Goal: Check status: Check status

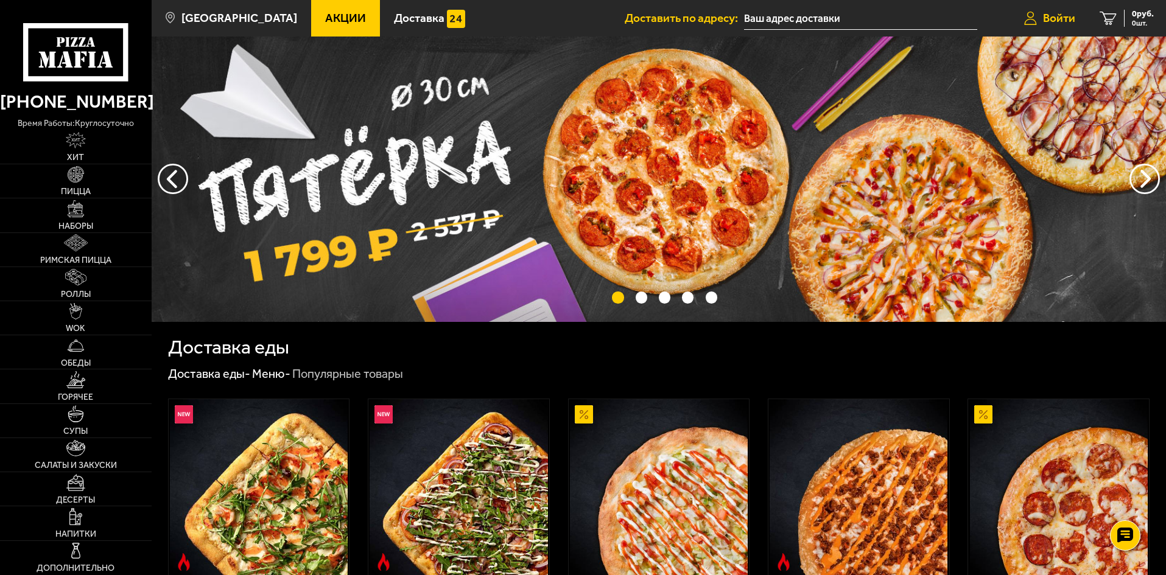
click at [1048, 12] on span "Войти" at bounding box center [1059, 18] width 32 height 12
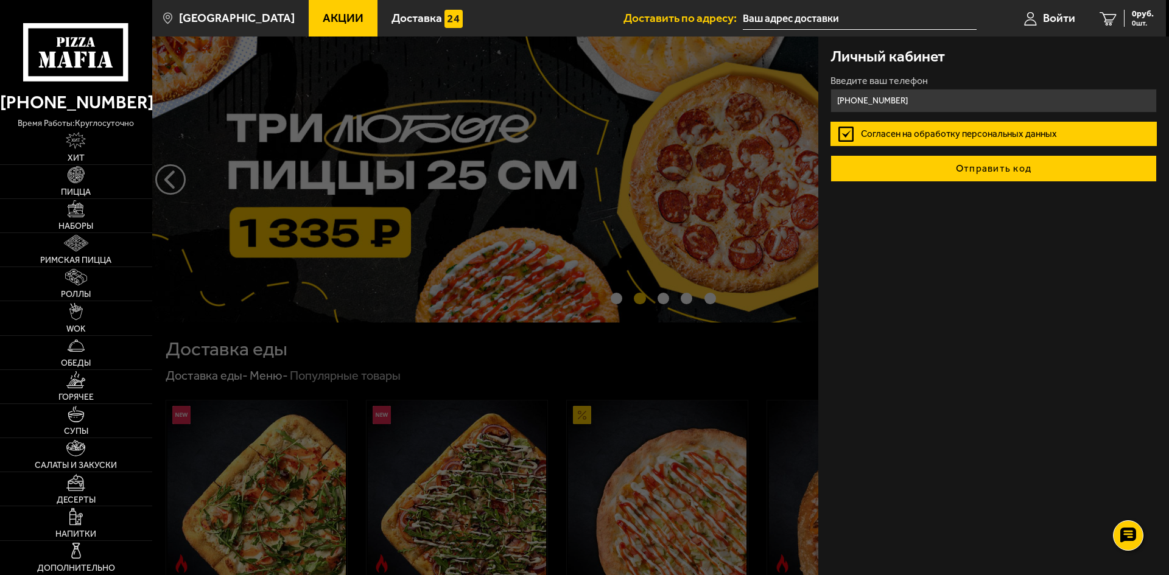
type input "+7 (906) 228-48-82"
click at [945, 169] on button "Отправить код" at bounding box center [993, 168] width 326 height 27
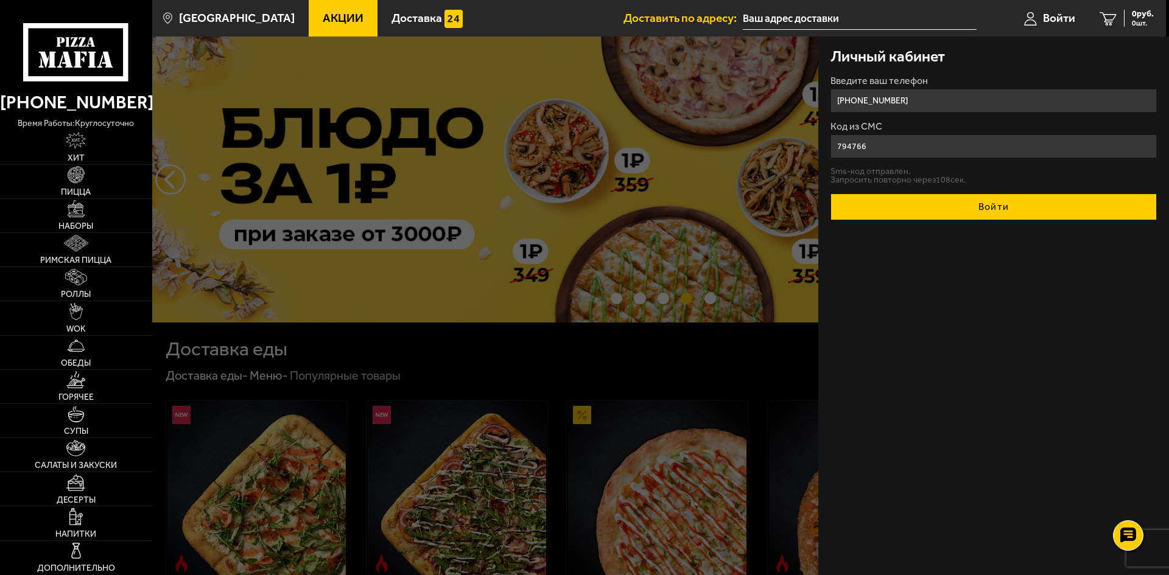
type input "794766"
click at [941, 200] on button "Войти" at bounding box center [993, 207] width 326 height 27
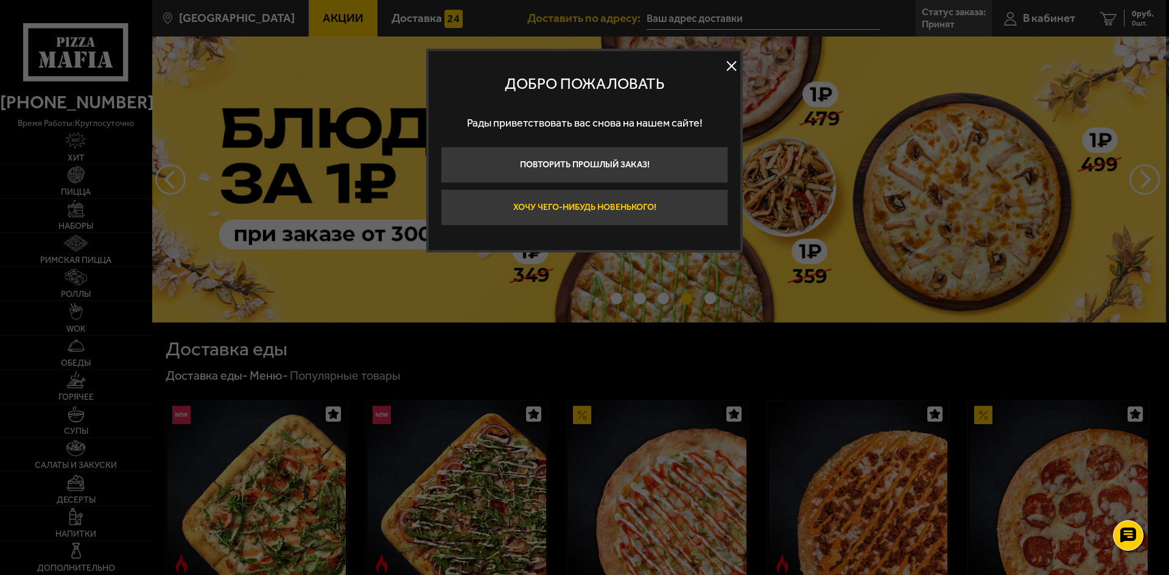
click at [584, 209] on button "Хочу чего-нибудь новенького!" at bounding box center [584, 207] width 287 height 37
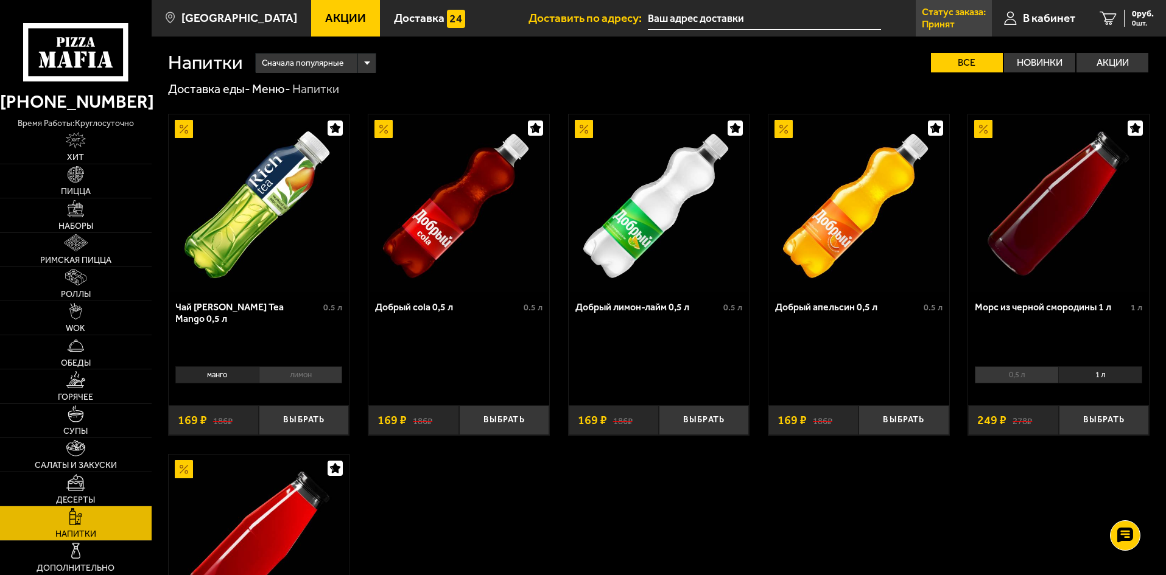
click at [956, 19] on link "Статус заказа: Принят" at bounding box center [954, 18] width 76 height 37
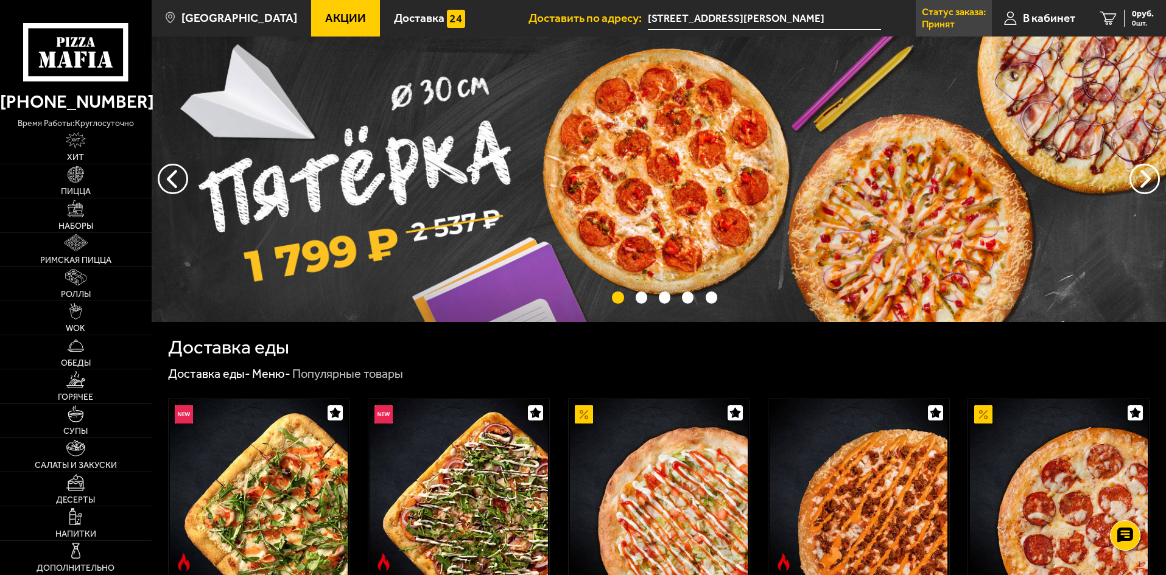
click at [942, 7] on p "Статус заказа:" at bounding box center [954, 12] width 64 height 10
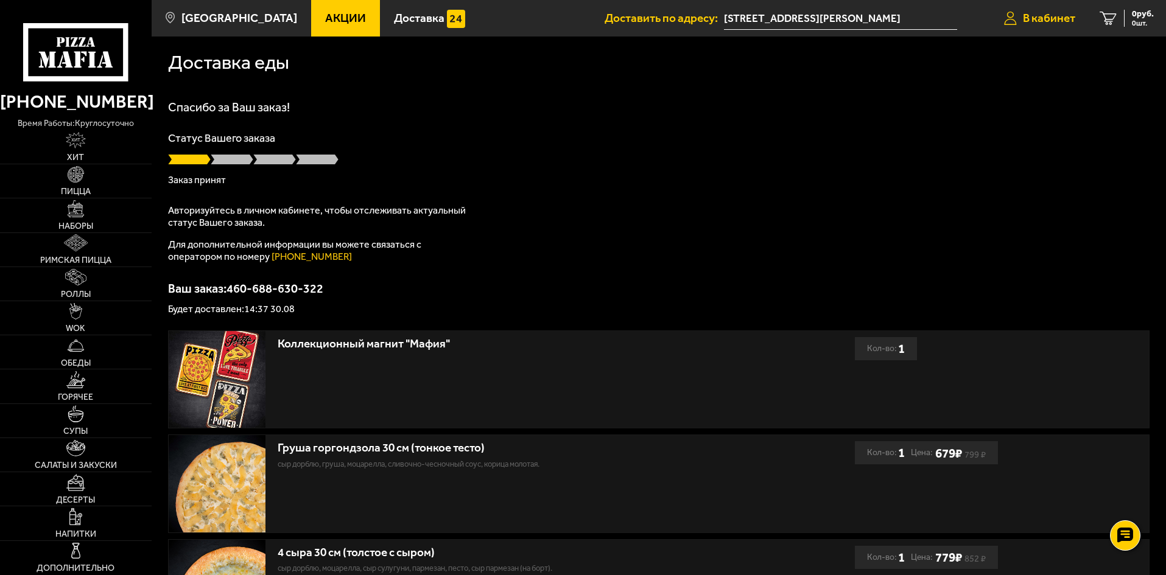
click at [1047, 21] on span "В кабинет" at bounding box center [1049, 18] width 52 height 12
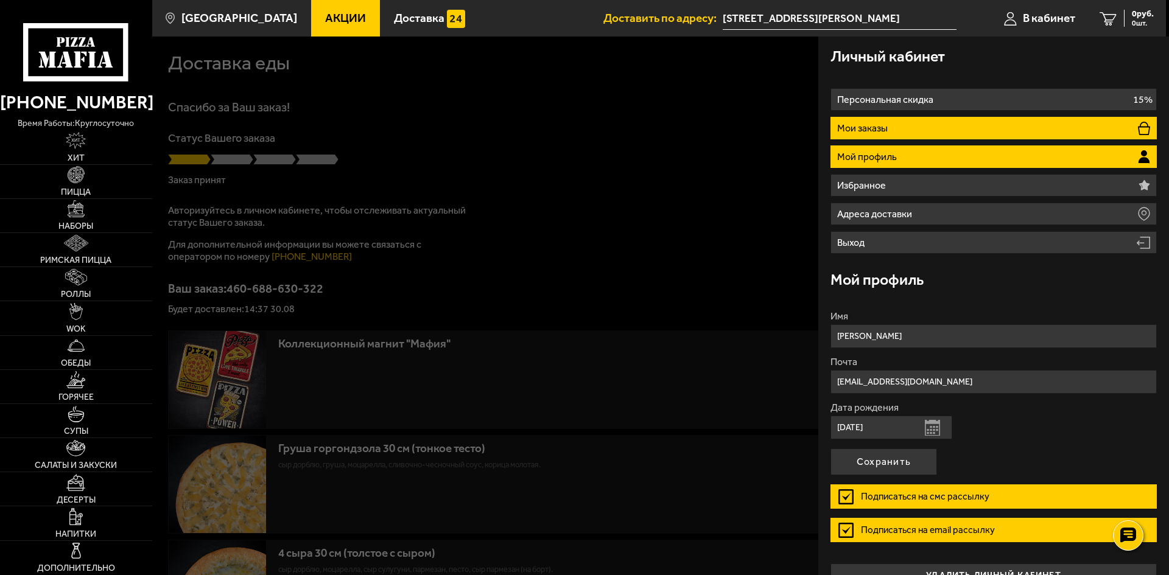
click at [865, 131] on p "Мои заказы" at bounding box center [864, 129] width 54 height 10
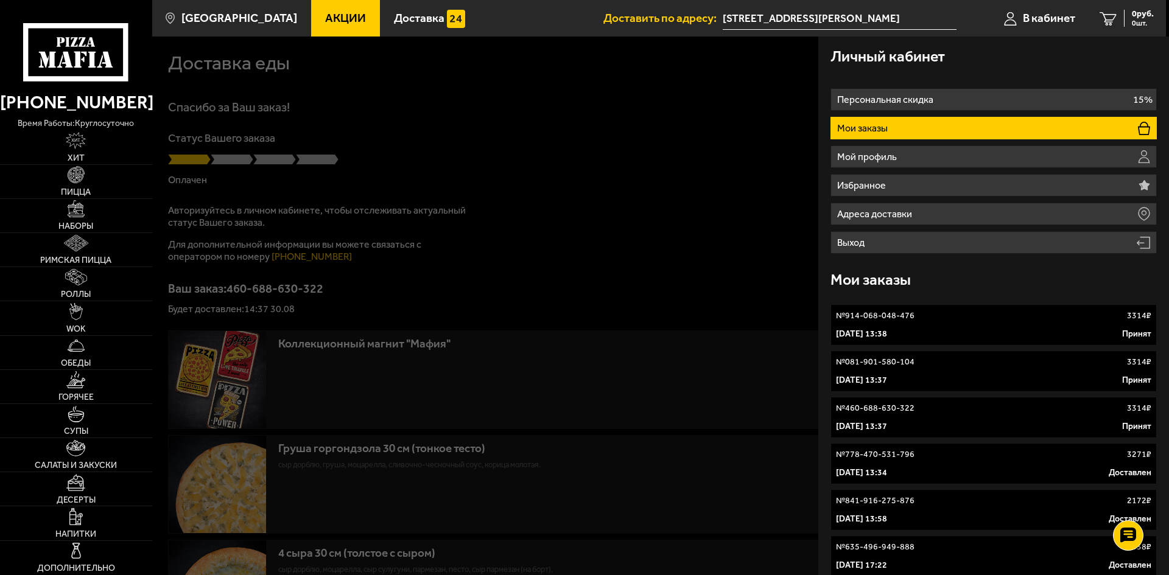
click at [981, 414] on div "№ 460-688-630-322 3314 ₽" at bounding box center [993, 408] width 315 height 12
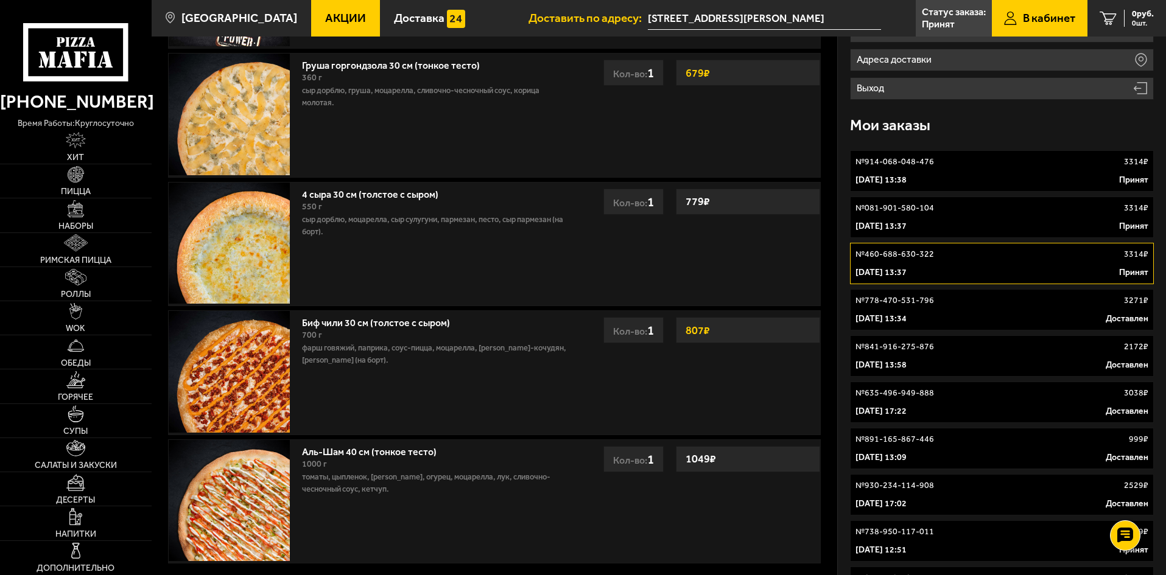
scroll to position [183, 0]
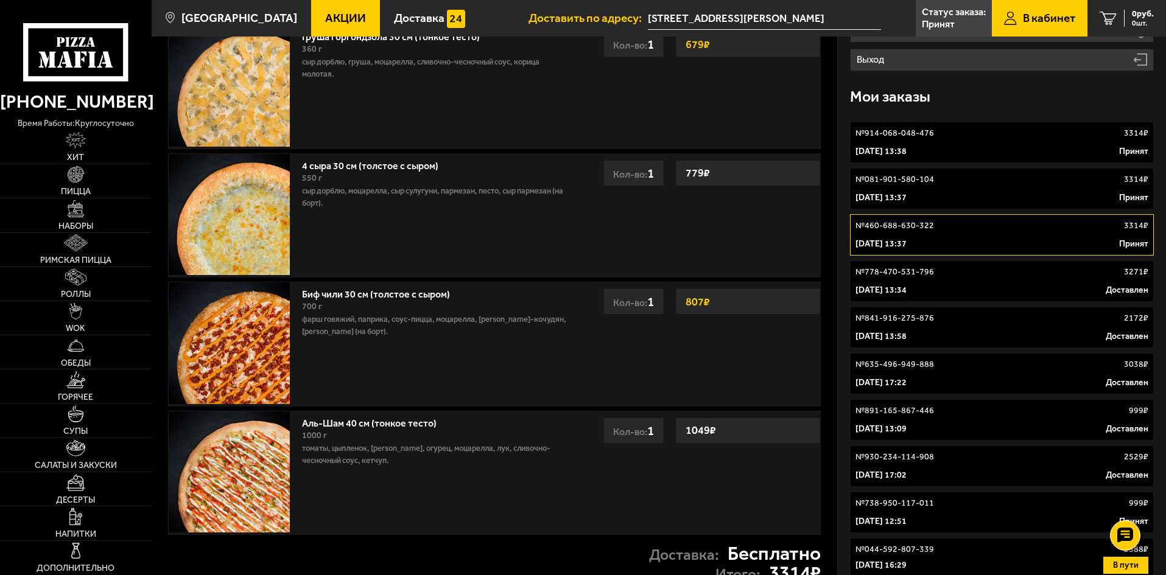
click at [918, 183] on p "№ 081-901-580-104" at bounding box center [894, 180] width 79 height 12
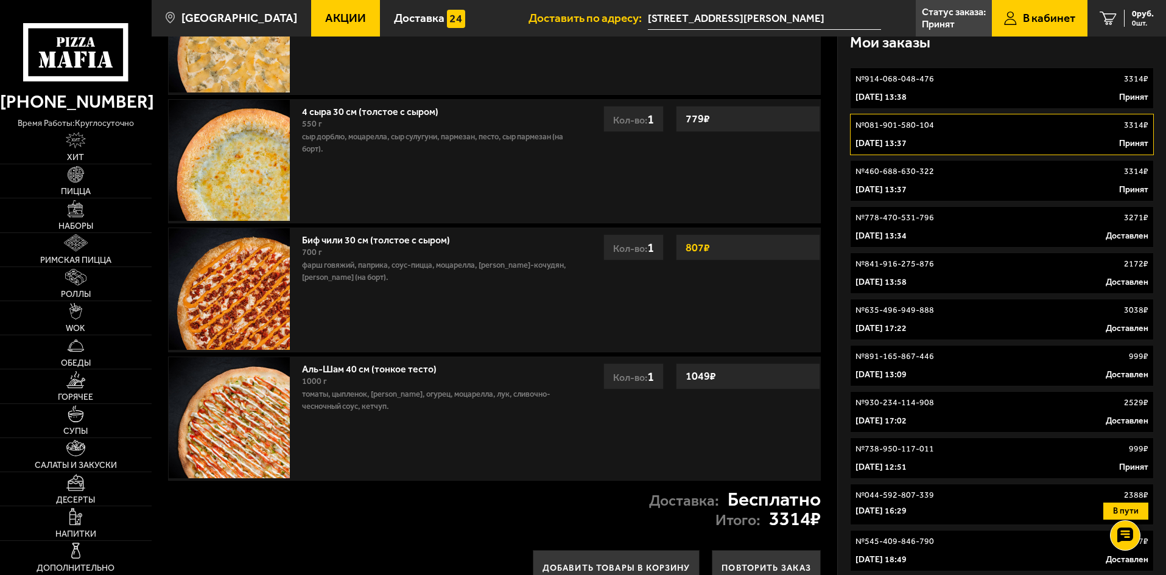
scroll to position [122, 0]
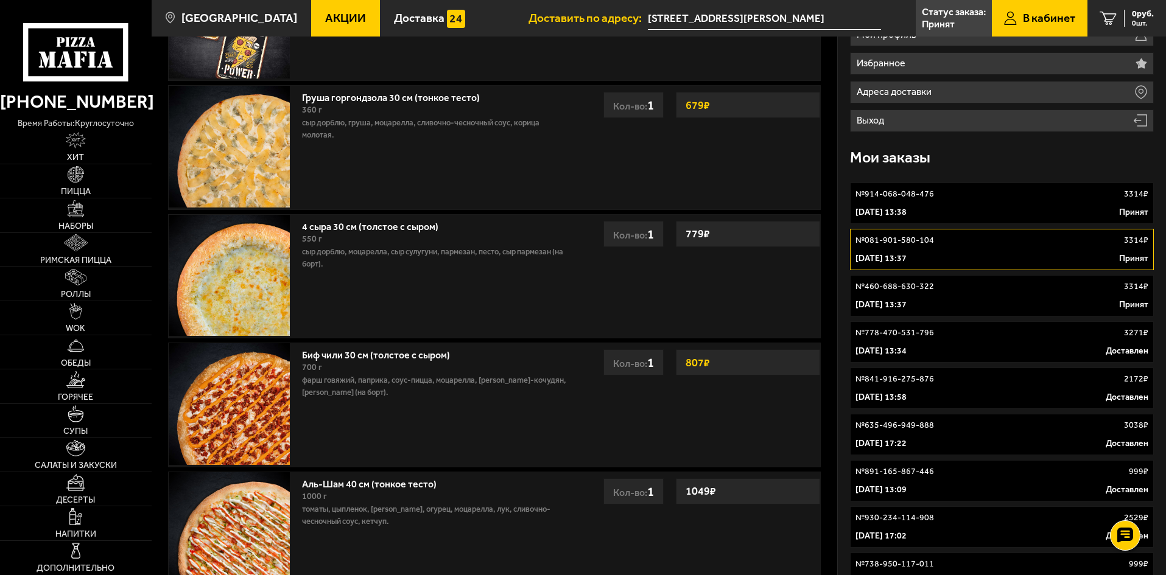
click at [907, 205] on link "№ 914-068-048-476 3314 ₽ 30 августа 2025 г. 13:38 Принят" at bounding box center [1002, 203] width 304 height 41
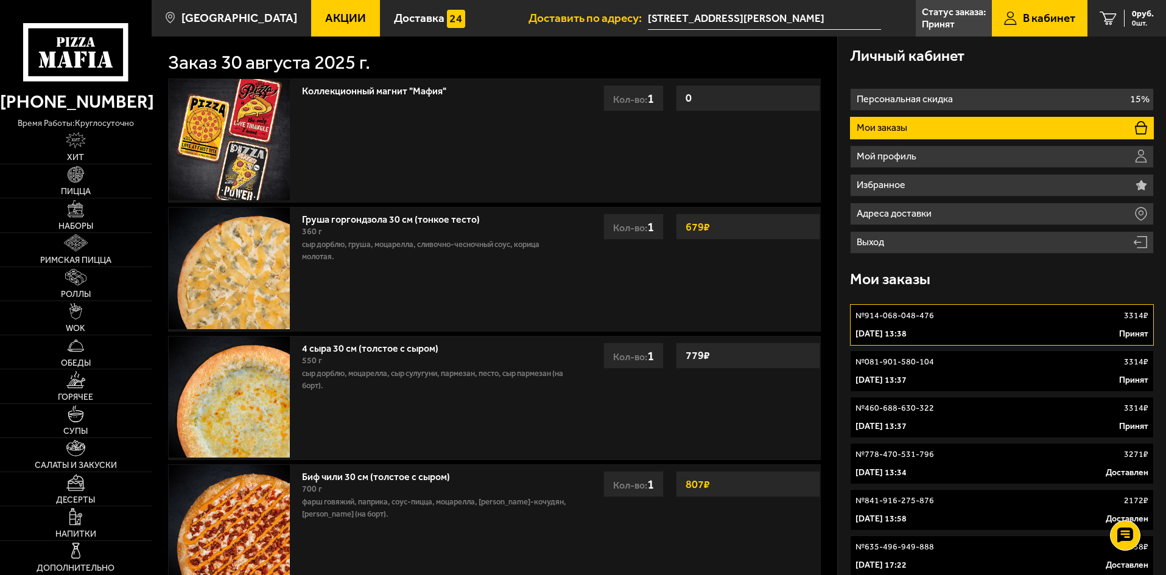
click at [956, 407] on div "№ 460-688-630-322 3314 ₽" at bounding box center [1001, 408] width 293 height 12
click at [907, 376] on p "[DATE] 13:37" at bounding box center [880, 380] width 51 height 12
click at [907, 331] on p "[DATE] 13:38" at bounding box center [880, 334] width 51 height 12
click at [1011, 10] on link "В кабинет" at bounding box center [1040, 18] width 96 height 37
click at [974, 17] on p "Статус заказа:" at bounding box center [954, 12] width 64 height 10
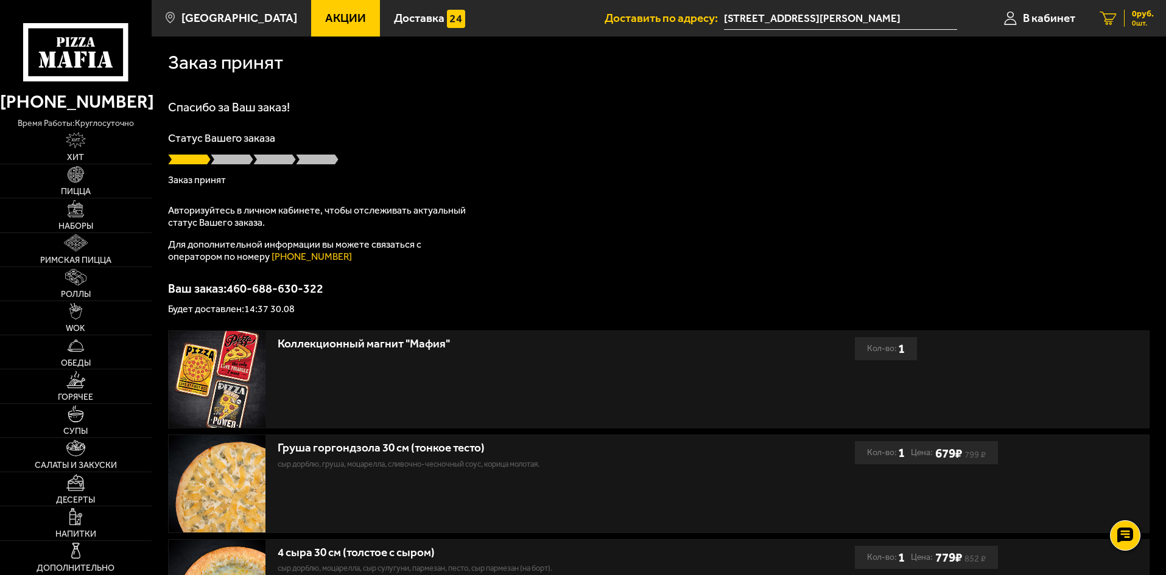
click at [1146, 23] on span "0 шт." at bounding box center [1143, 22] width 22 height 7
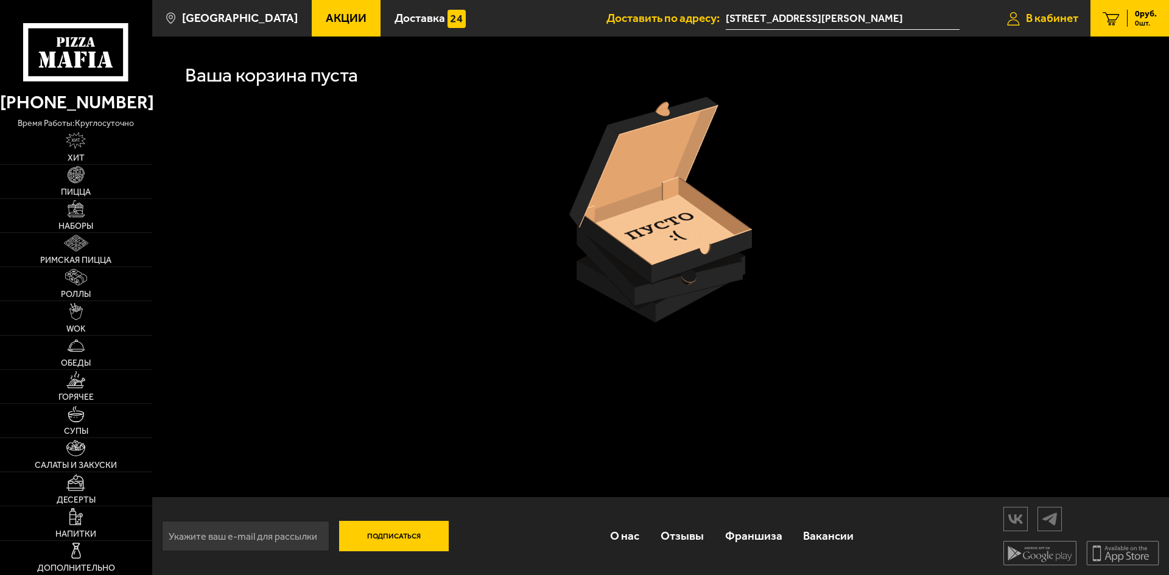
click at [1026, 19] on span "В кабинет" at bounding box center [1052, 18] width 52 height 12
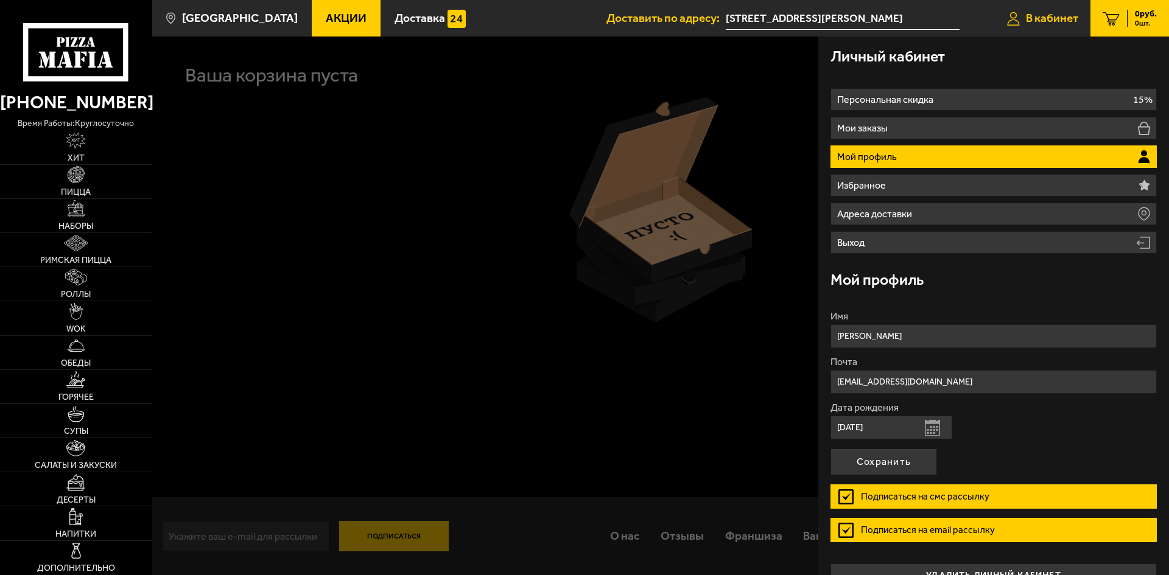
click at [1026, 13] on span "В кабинет" at bounding box center [1052, 18] width 52 height 12
click at [82, 48] on icon at bounding box center [75, 52] width 105 height 58
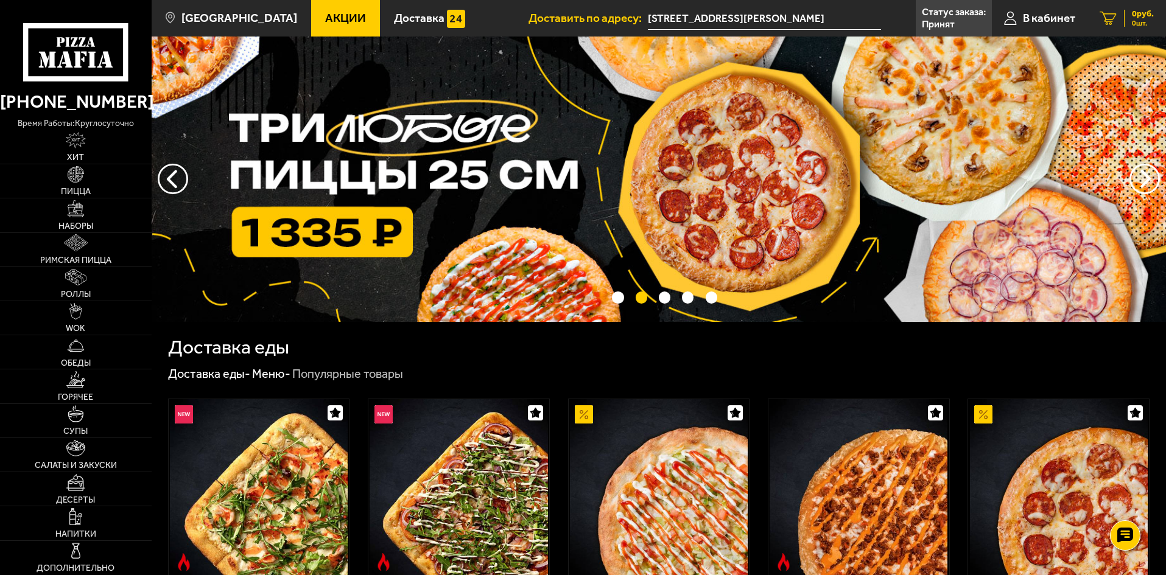
click at [1114, 21] on icon at bounding box center [1108, 19] width 17 height 14
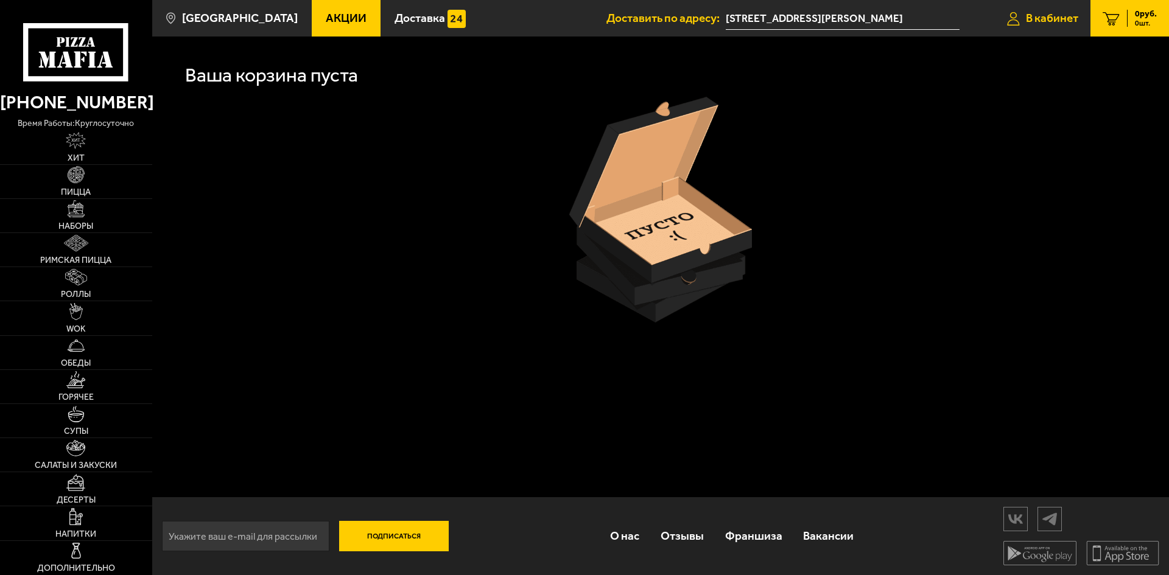
click at [1034, 21] on span "В кабинет" at bounding box center [1052, 18] width 52 height 12
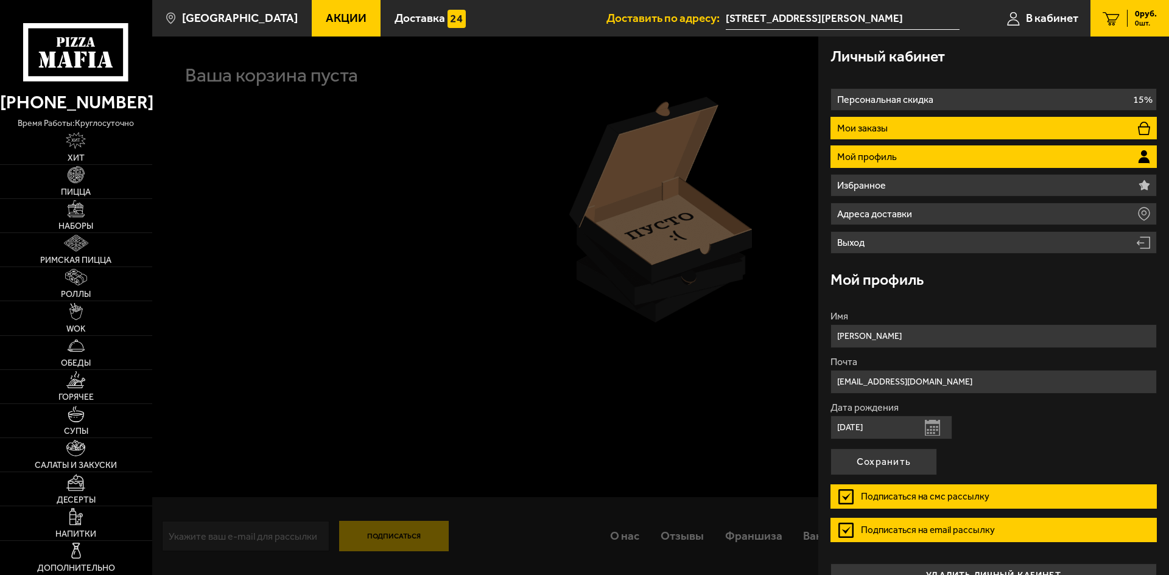
click at [949, 126] on li "Мои заказы" at bounding box center [993, 128] width 326 height 23
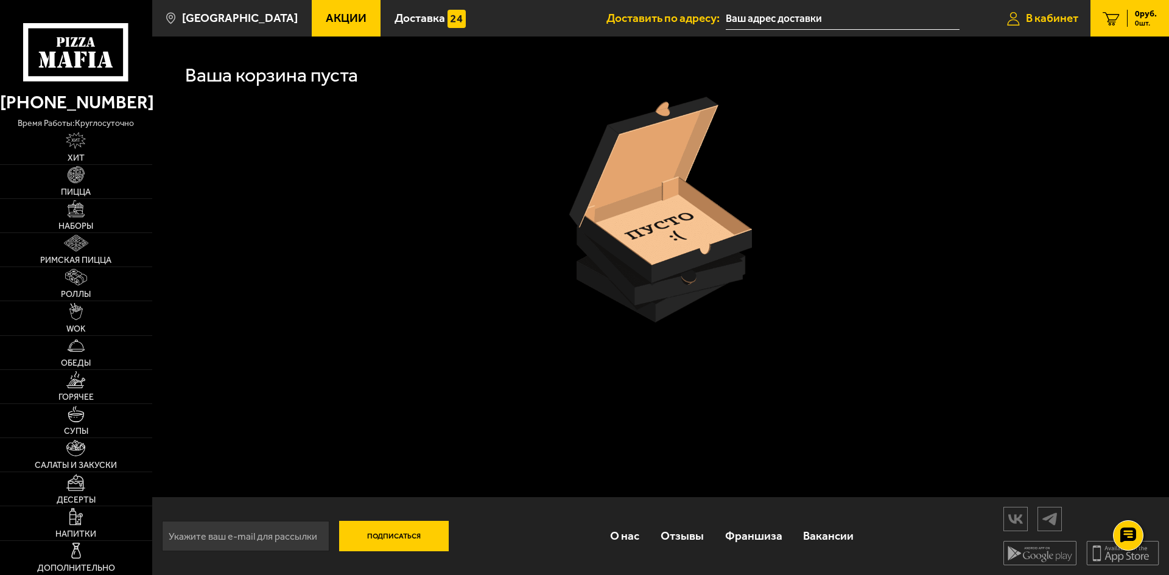
click at [1011, 19] on icon at bounding box center [1013, 19] width 13 height 14
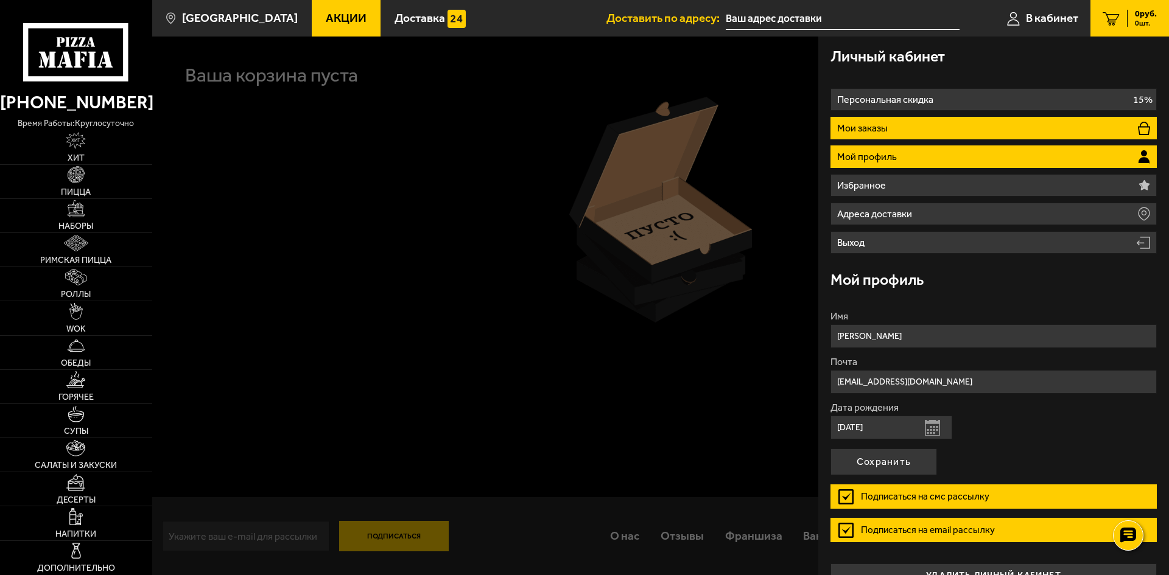
click at [917, 126] on li "Мои заказы" at bounding box center [993, 128] width 326 height 23
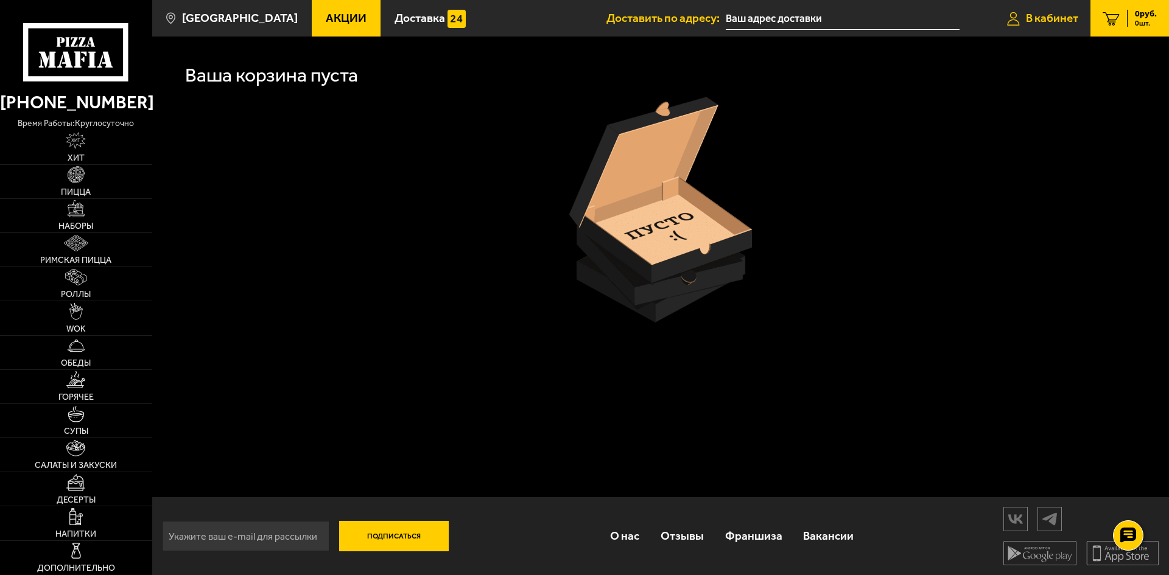
click at [1064, 2] on link "В кабинет" at bounding box center [1043, 18] width 96 height 37
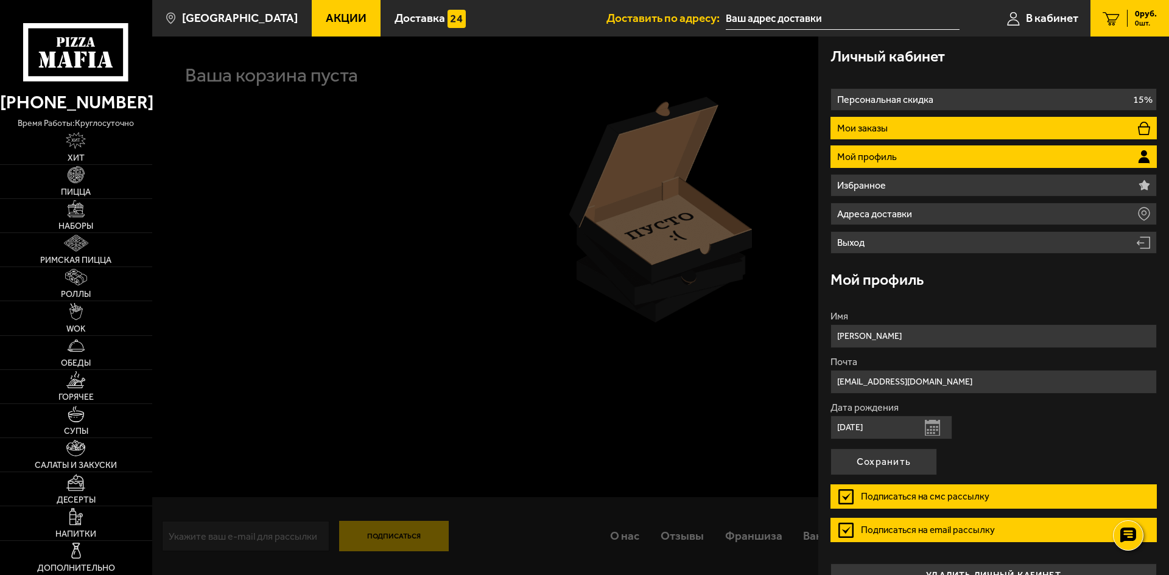
click at [925, 125] on li "Мои заказы" at bounding box center [993, 128] width 326 height 23
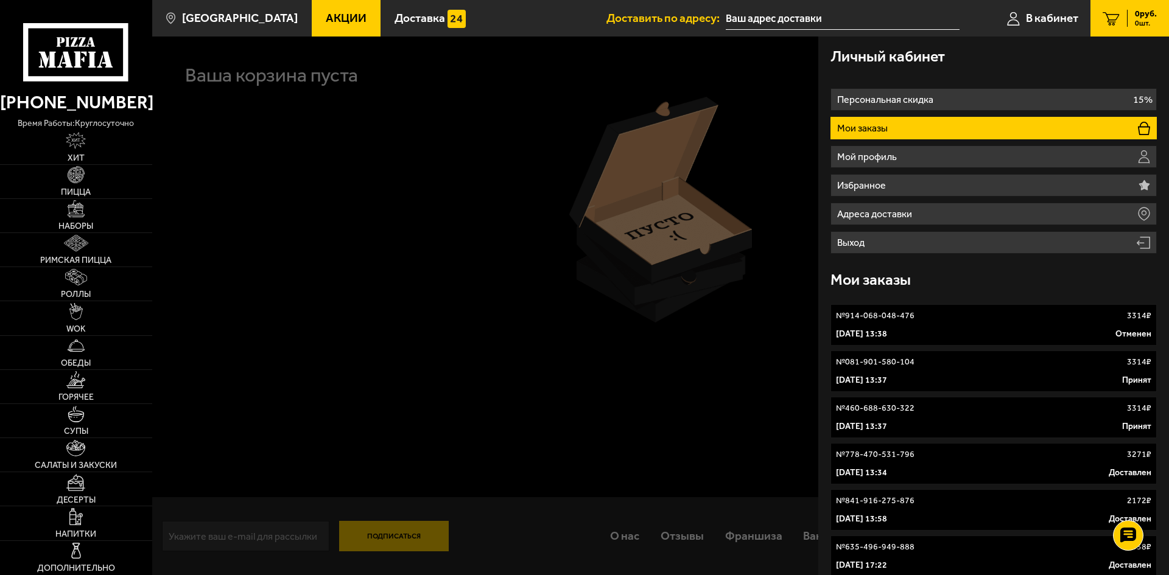
click at [924, 416] on link "№ 460-688-630-322 3314 ₽ 30 августа 2025 г. 13:37 Принят" at bounding box center [993, 417] width 326 height 41
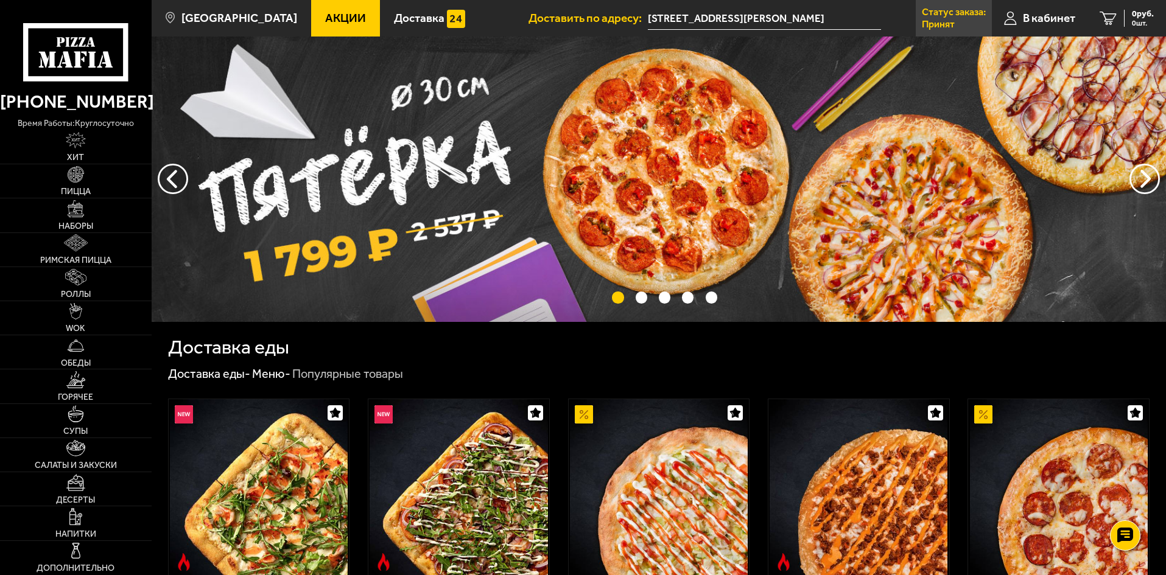
click at [955, 17] on p "Статус заказа:" at bounding box center [954, 12] width 64 height 10
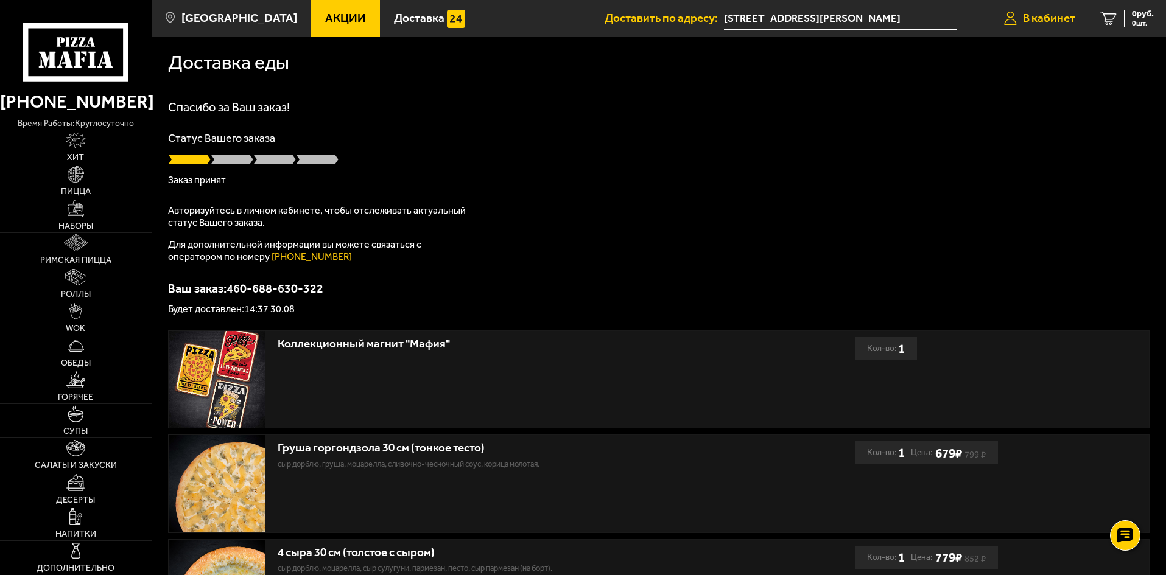
click at [1030, 21] on span "В кабинет" at bounding box center [1049, 18] width 52 height 12
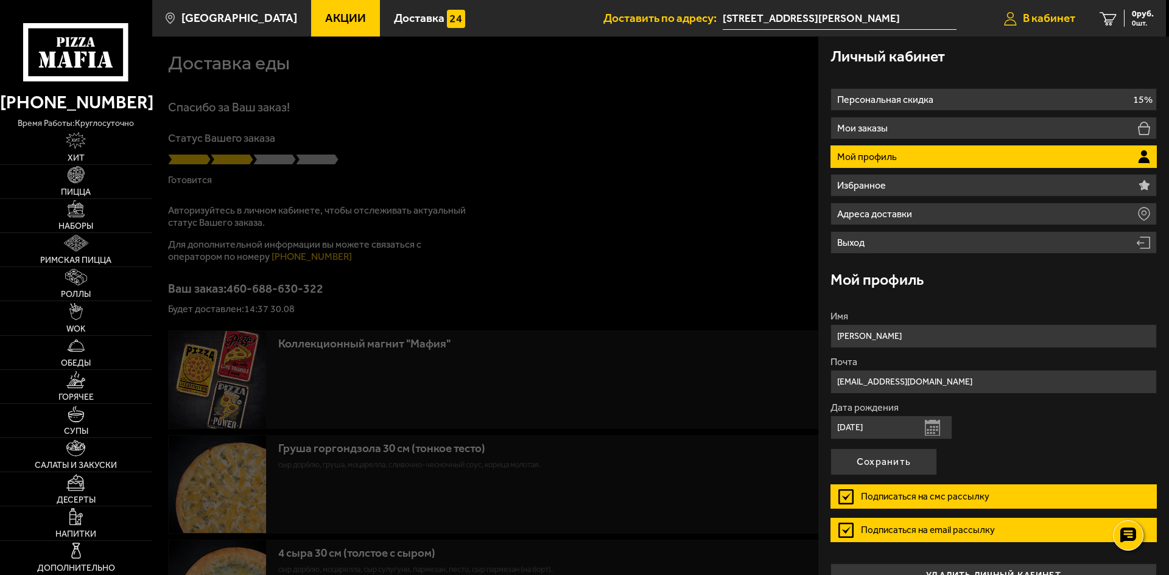
click at [1023, 18] on span "В кабинет" at bounding box center [1049, 18] width 52 height 12
click at [1039, 13] on span "В кабинет" at bounding box center [1049, 18] width 52 height 12
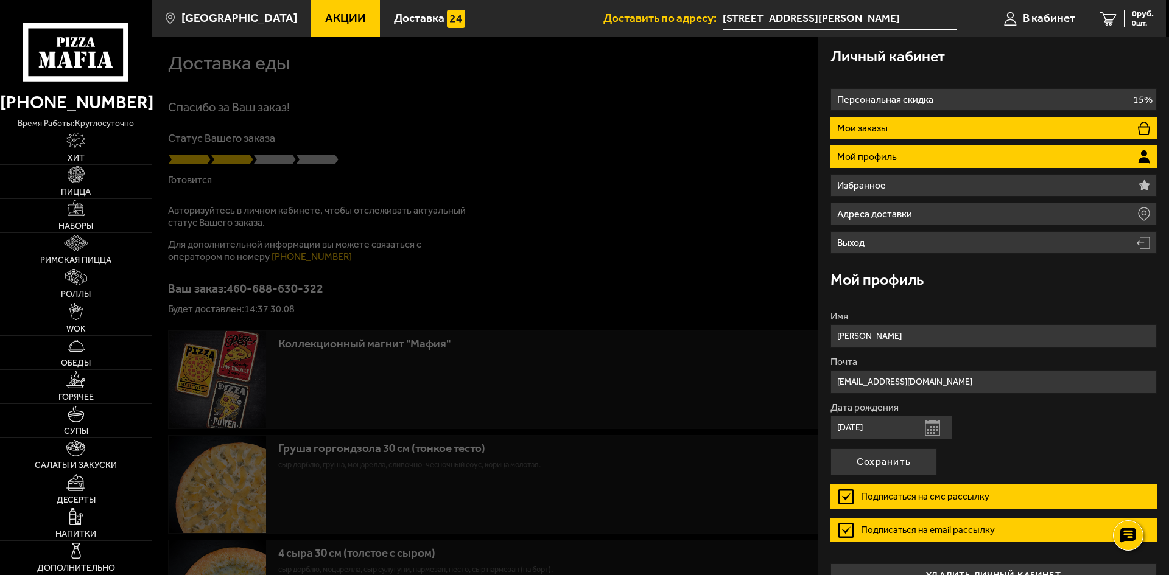
click at [925, 132] on li "Мои заказы" at bounding box center [993, 128] width 326 height 23
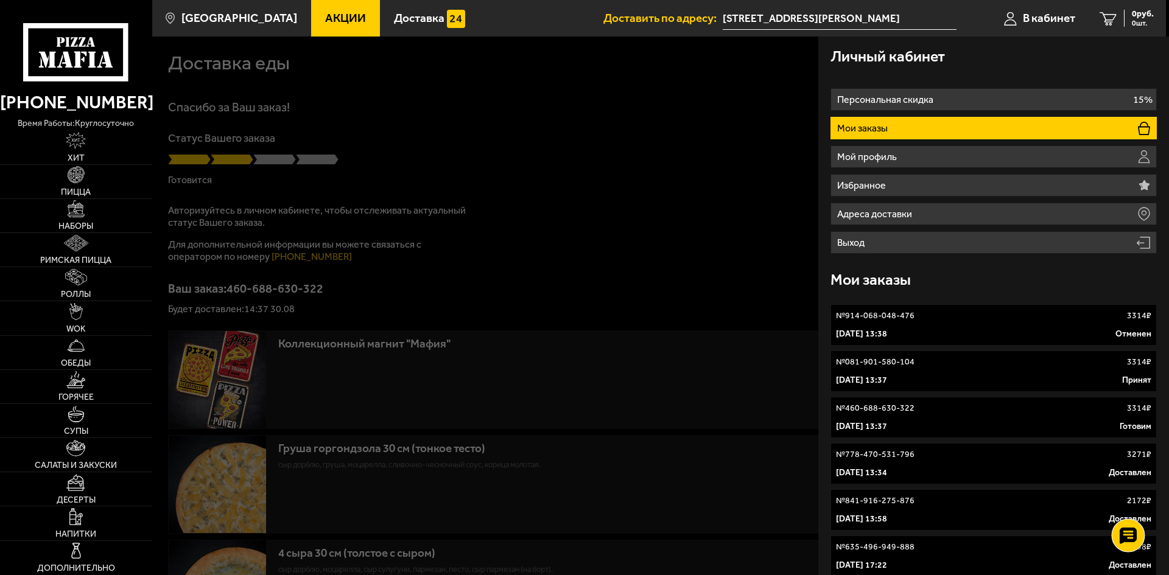
click at [1134, 538] on use at bounding box center [1128, 535] width 18 height 17
click at [1127, 465] on icon at bounding box center [1127, 465] width 19 height 19
click at [710, 225] on div at bounding box center [736, 324] width 1169 height 575
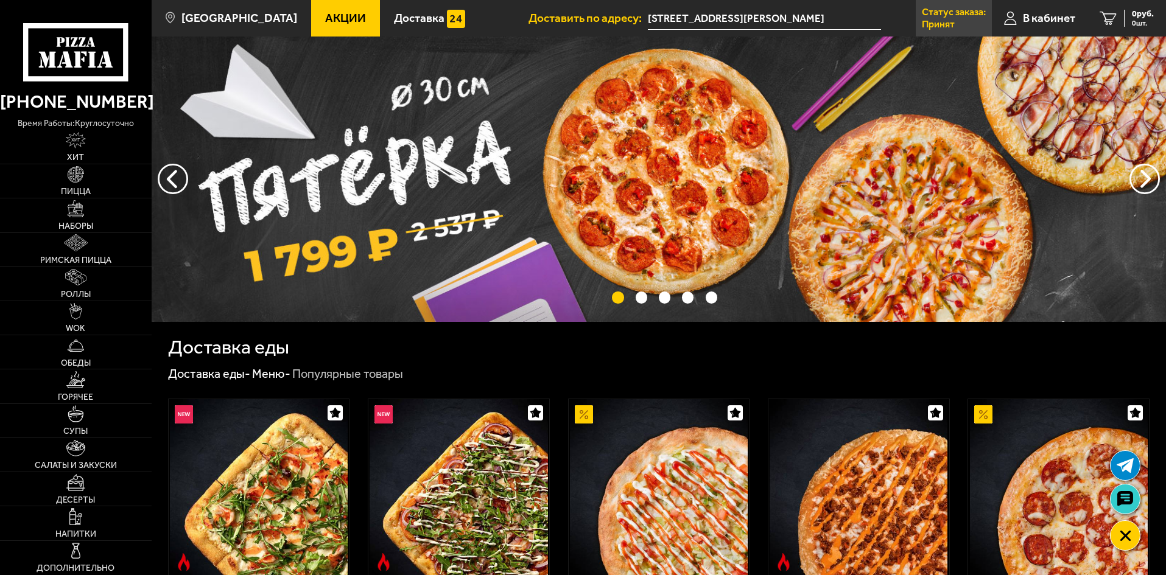
click at [922, 10] on p "Статус заказа:" at bounding box center [954, 12] width 64 height 10
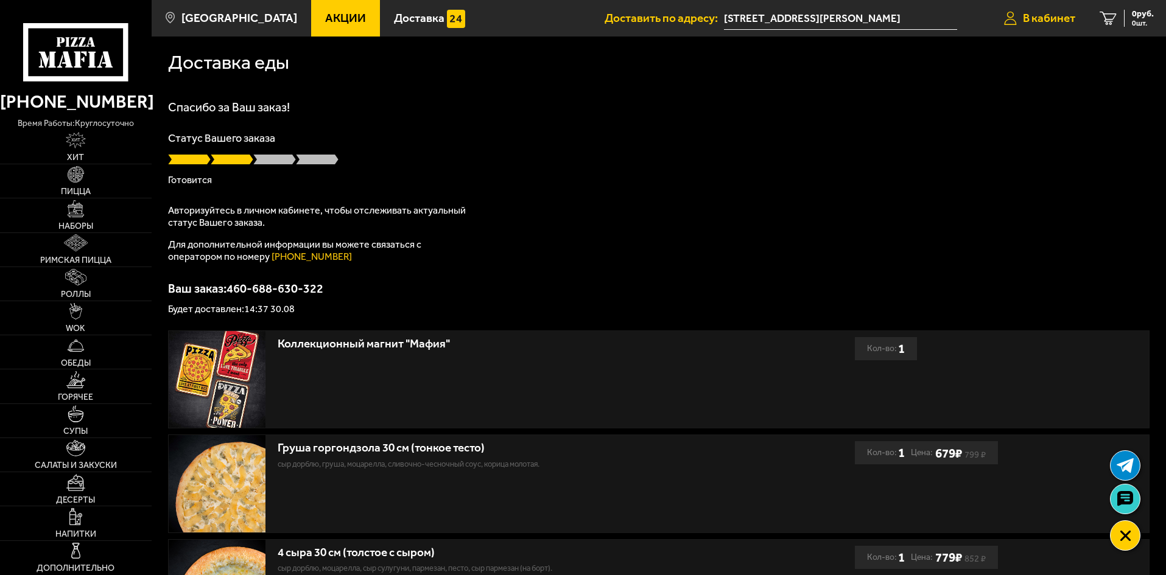
click at [1023, 16] on span "В кабинет" at bounding box center [1049, 18] width 52 height 12
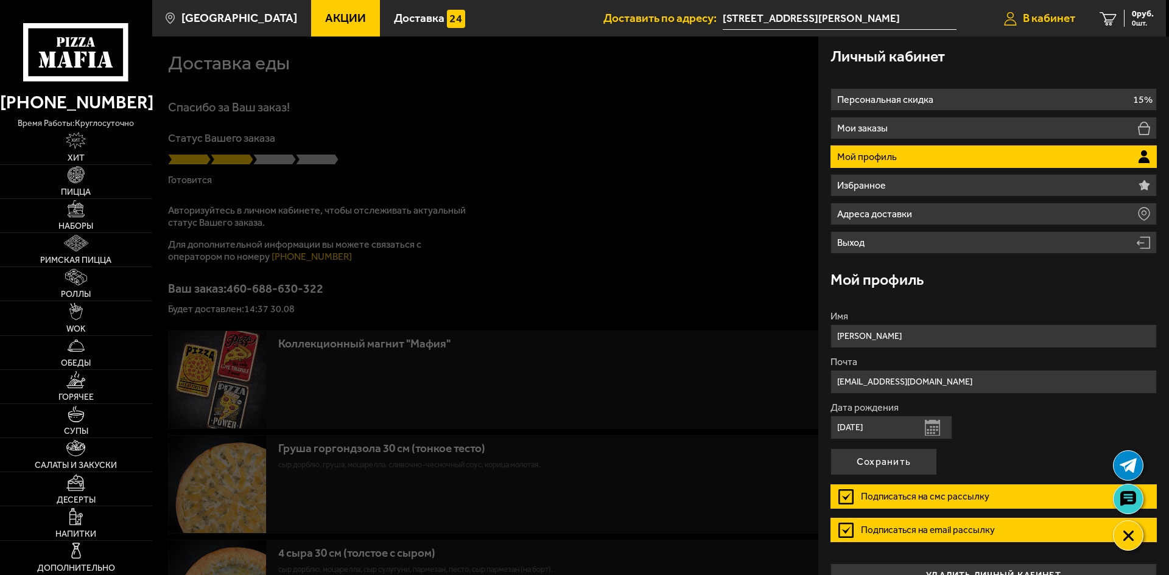
click at [1047, 26] on link "В кабинет" at bounding box center [1040, 18] width 96 height 37
click at [1044, 15] on span "В кабинет" at bounding box center [1049, 18] width 52 height 12
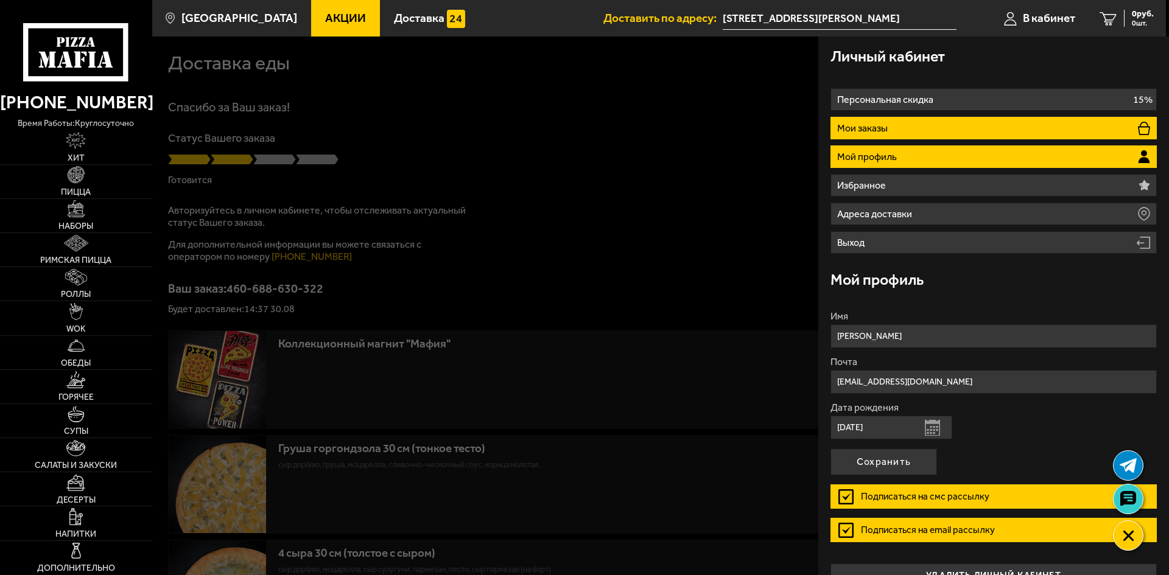
click at [883, 128] on p "Мои заказы" at bounding box center [864, 129] width 54 height 10
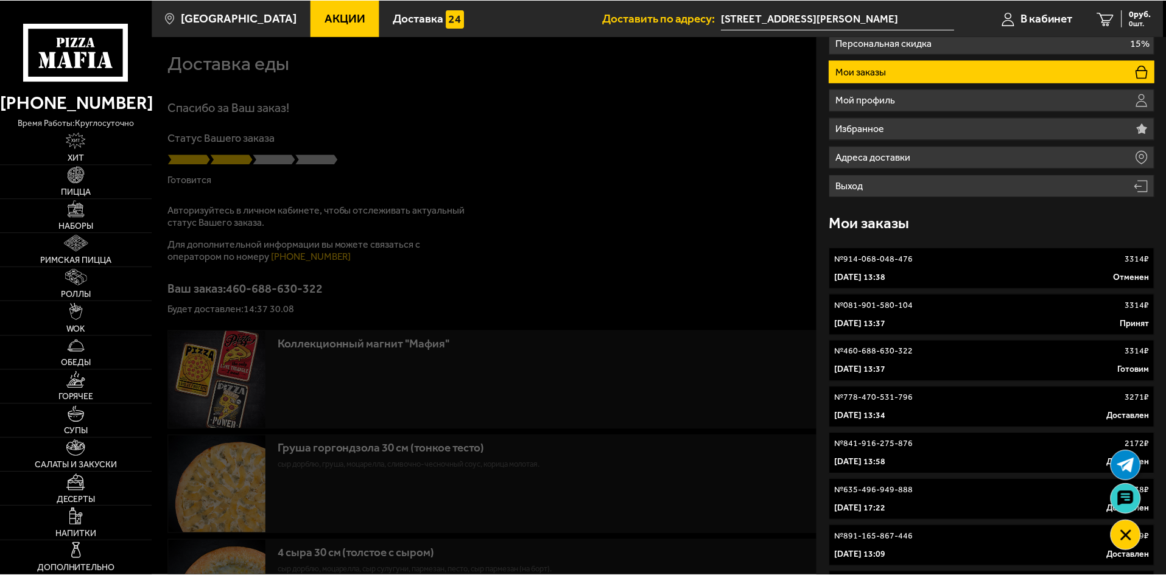
scroll to position [61, 0]
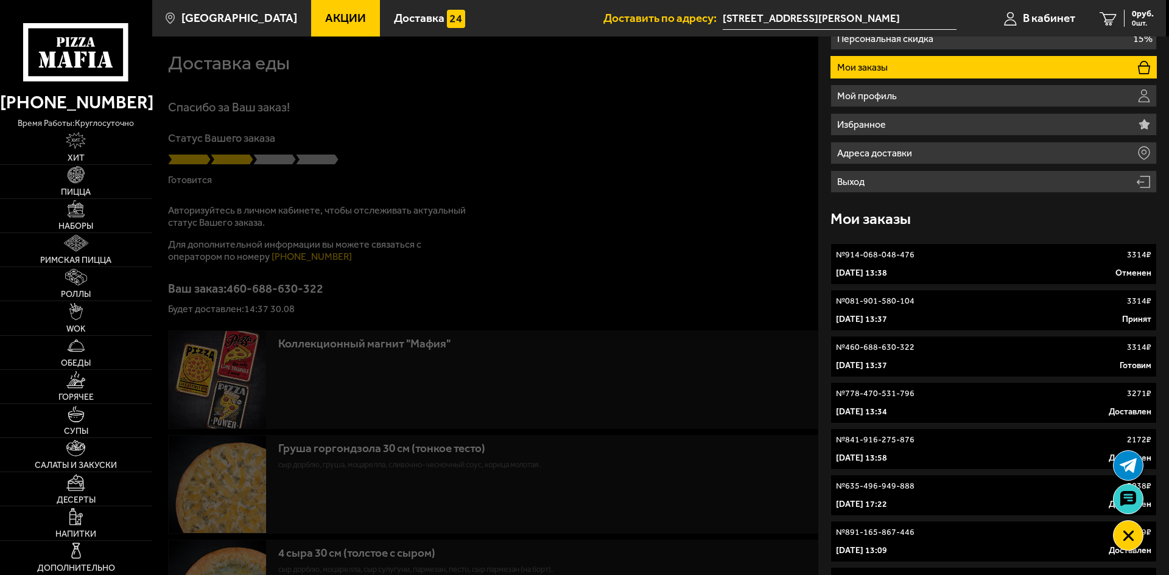
click at [879, 300] on p "№ 081-901-580-104" at bounding box center [875, 301] width 79 height 12
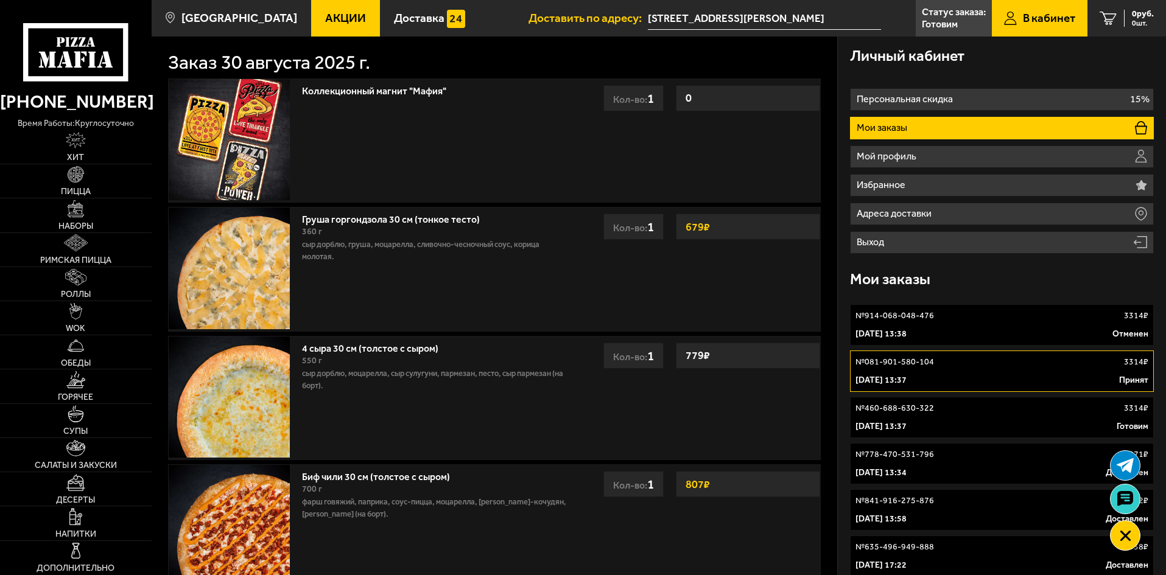
click at [968, 332] on div "[DATE] 13:38 Отменен" at bounding box center [1001, 334] width 293 height 12
click at [958, 406] on div "№ 460-688-630-322 3314 ₽" at bounding box center [1001, 408] width 293 height 12
click at [971, 409] on div "№ 460-688-630-322 3314 ₽" at bounding box center [1001, 408] width 293 height 12
click at [944, 15] on p "Статус заказа:" at bounding box center [954, 12] width 64 height 10
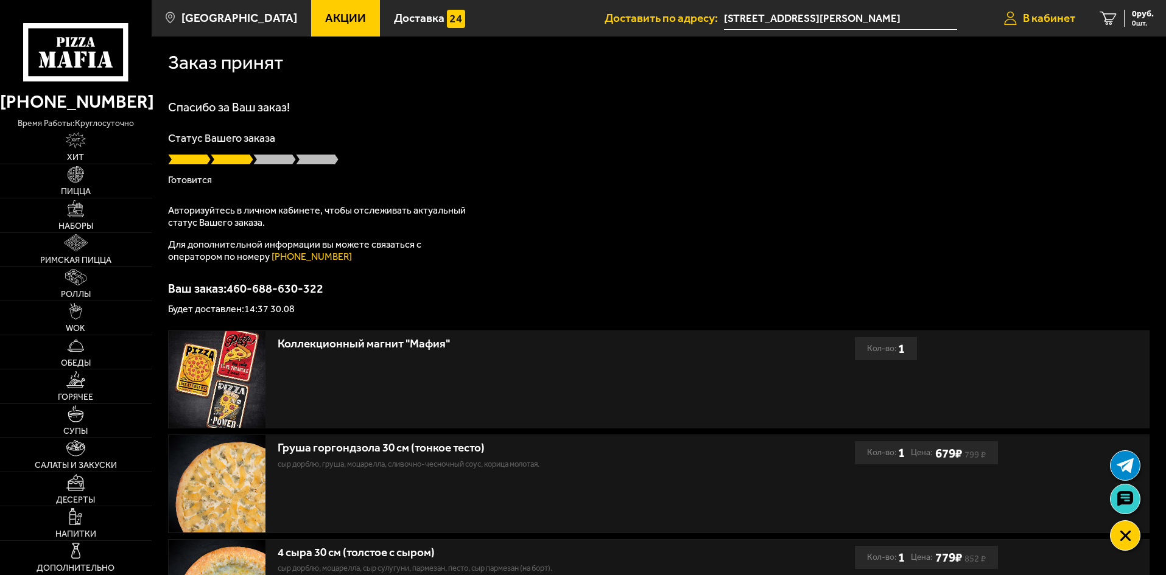
click at [1039, 9] on link "В кабинет" at bounding box center [1040, 18] width 96 height 37
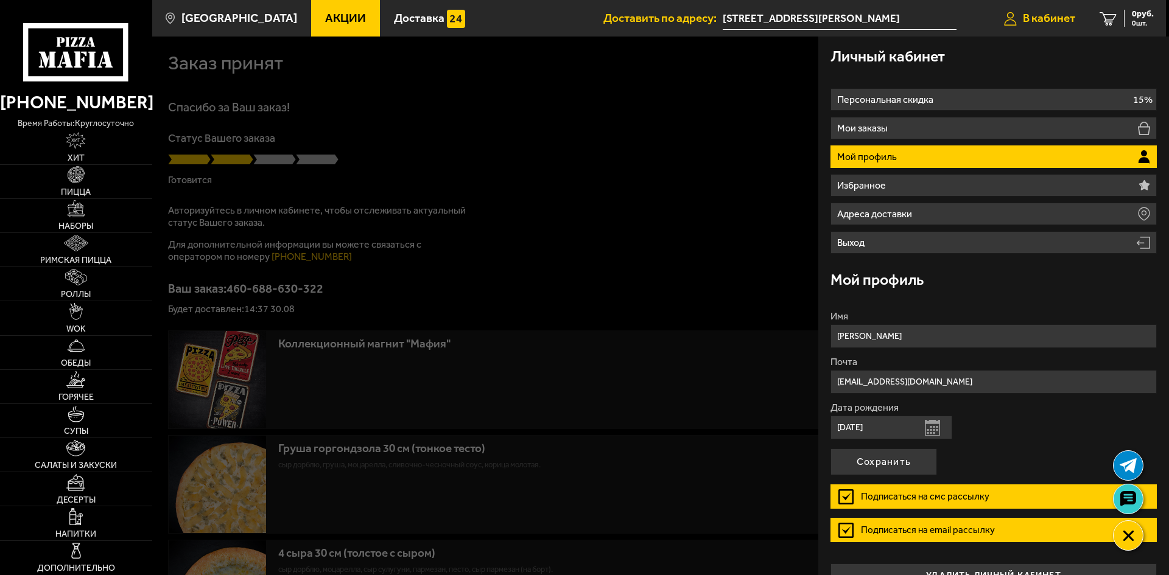
click at [1053, 18] on span "В кабинет" at bounding box center [1049, 18] width 52 height 12
click at [86, 33] on icon at bounding box center [75, 52] width 105 height 58
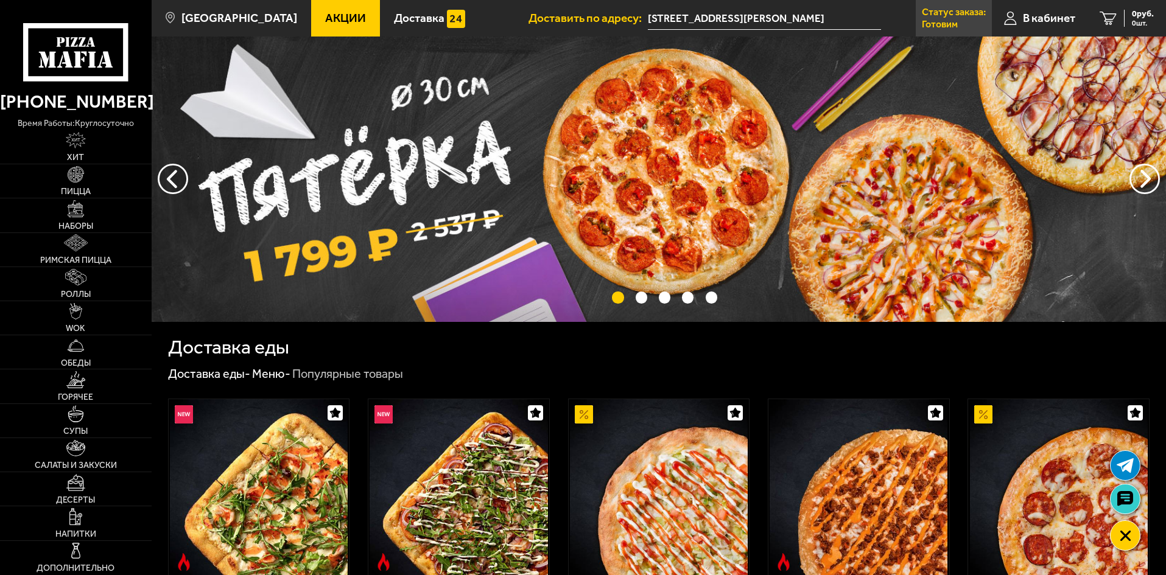
click at [954, 14] on p "Статус заказа:" at bounding box center [954, 12] width 64 height 10
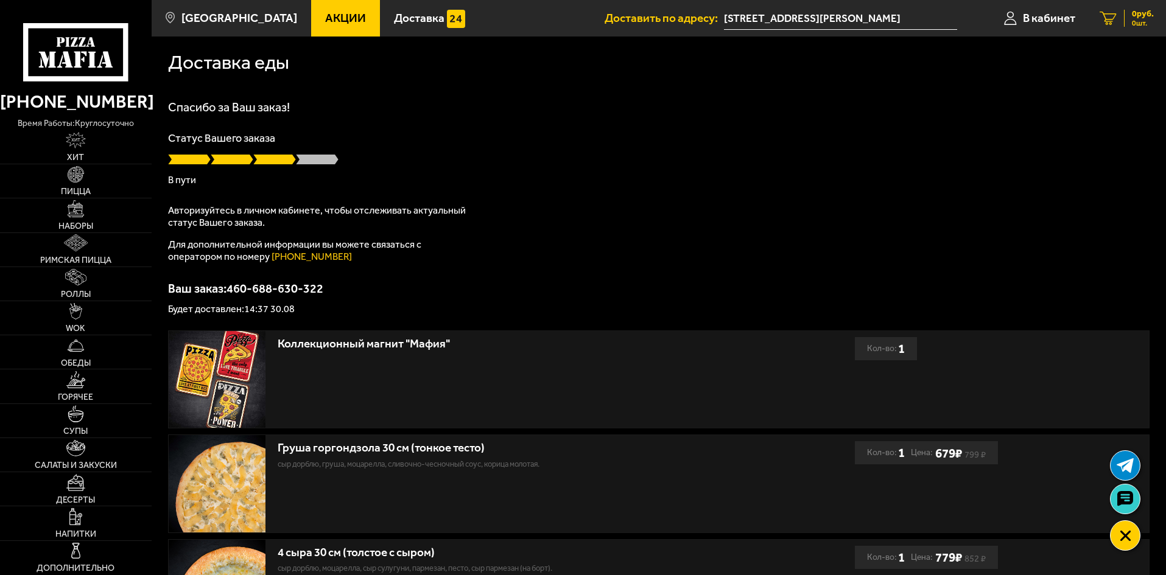
click at [1128, 23] on div "0 руб. 0 шт." at bounding box center [1139, 18] width 30 height 17
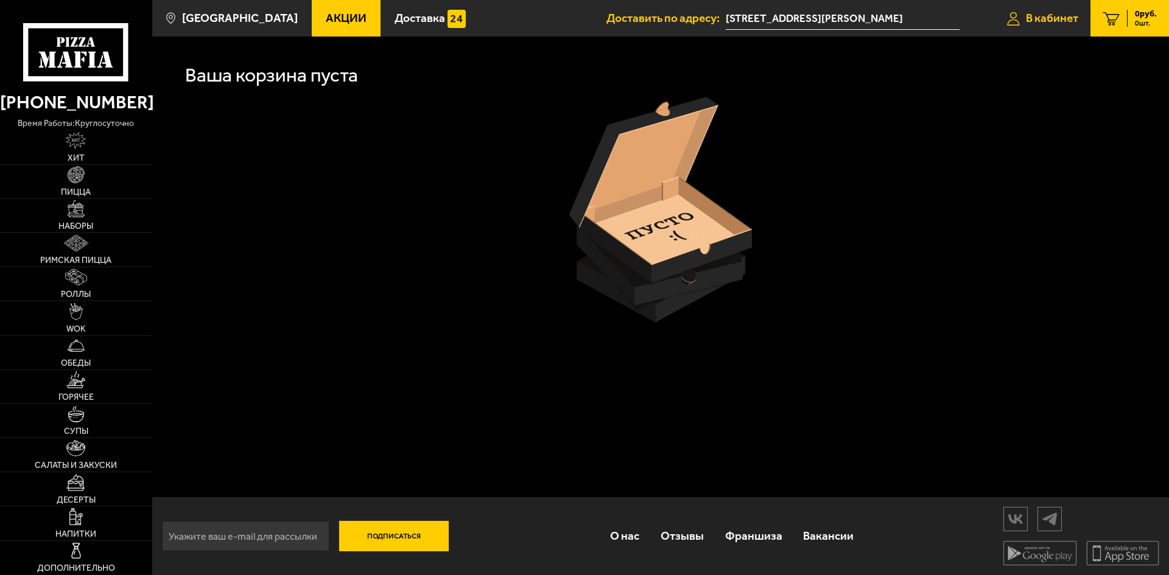
click at [1081, 25] on link "В кабинет" at bounding box center [1043, 18] width 96 height 37
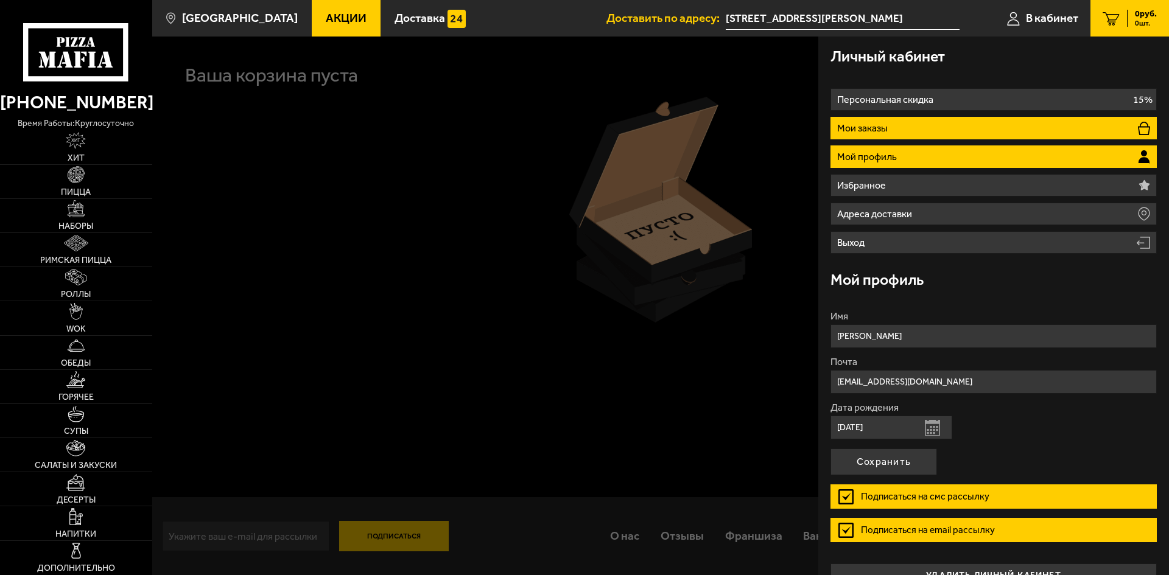
click at [919, 138] on li "Мои заказы" at bounding box center [993, 128] width 326 height 23
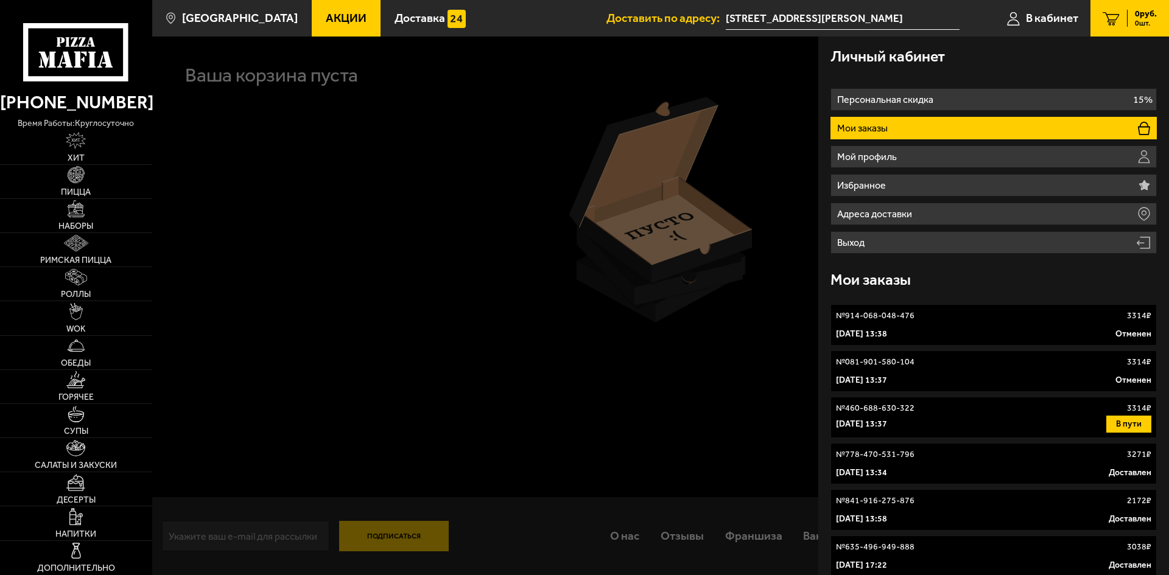
click at [82, 55] on icon at bounding box center [75, 52] width 105 height 58
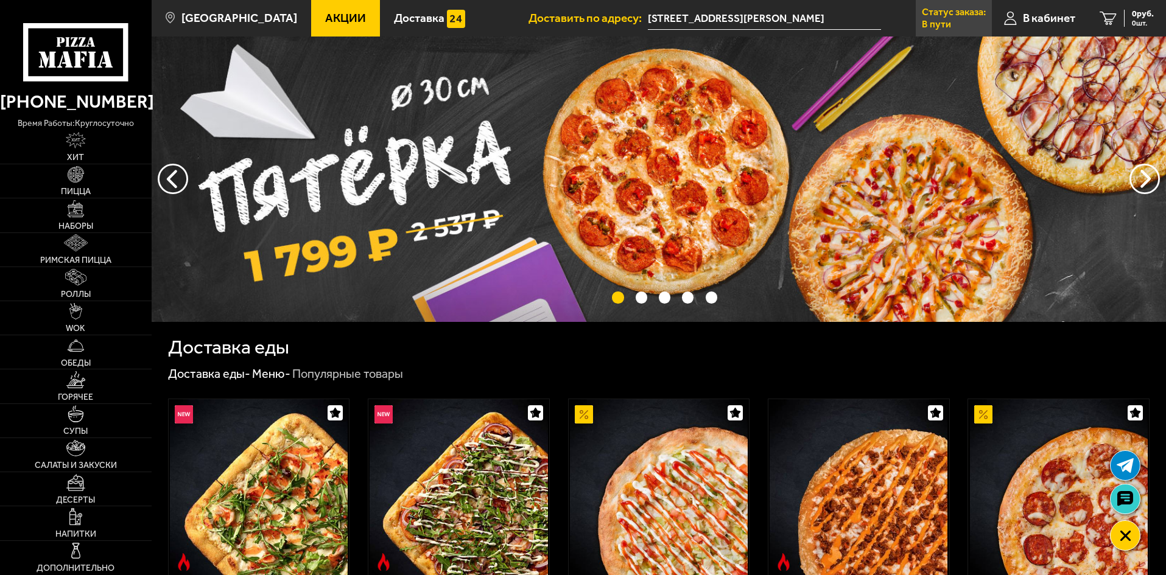
click at [935, 24] on p "В пути" at bounding box center [936, 24] width 29 height 10
